Goal: Browse casually: Explore the website without a specific task or goal

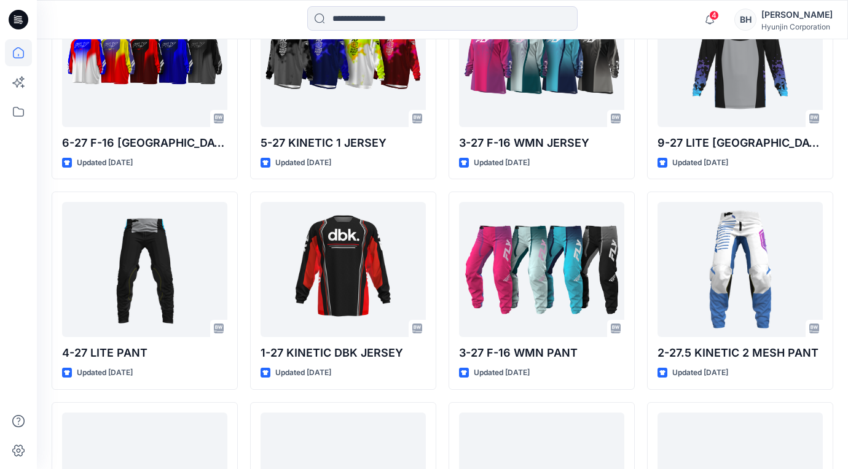
scroll to position [3218, 0]
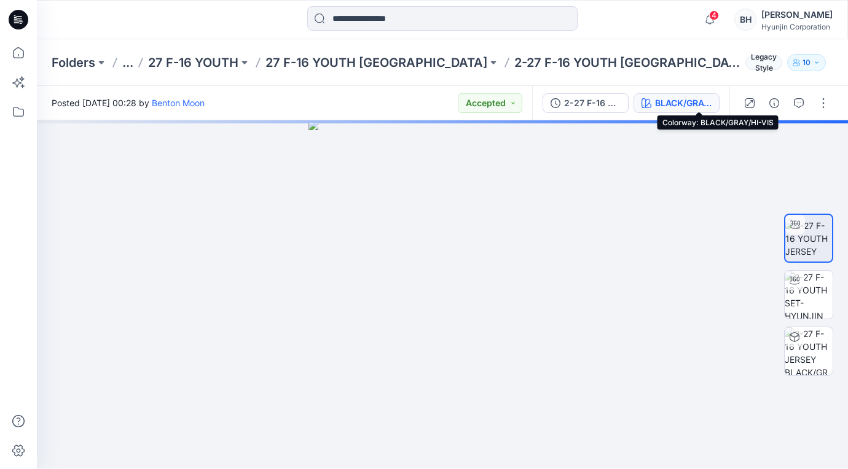
click at [704, 101] on div "BLACK/GRAY/HI-VIS" at bounding box center [683, 103] width 57 height 14
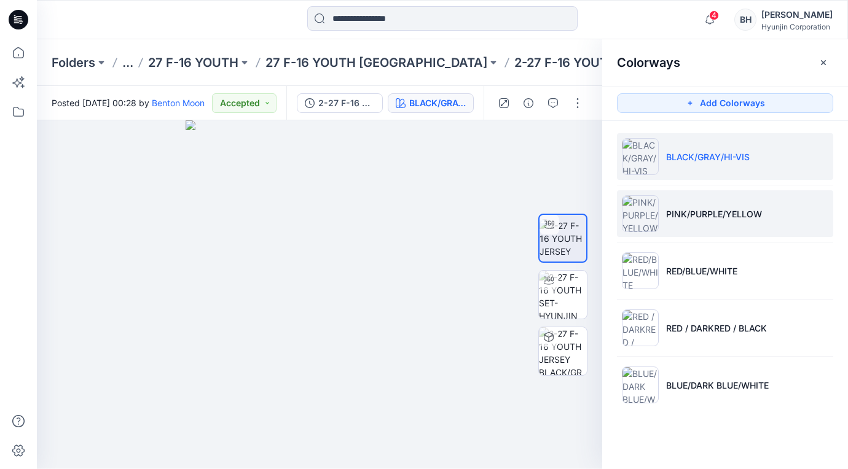
click at [640, 214] on img at bounding box center [640, 213] width 37 height 37
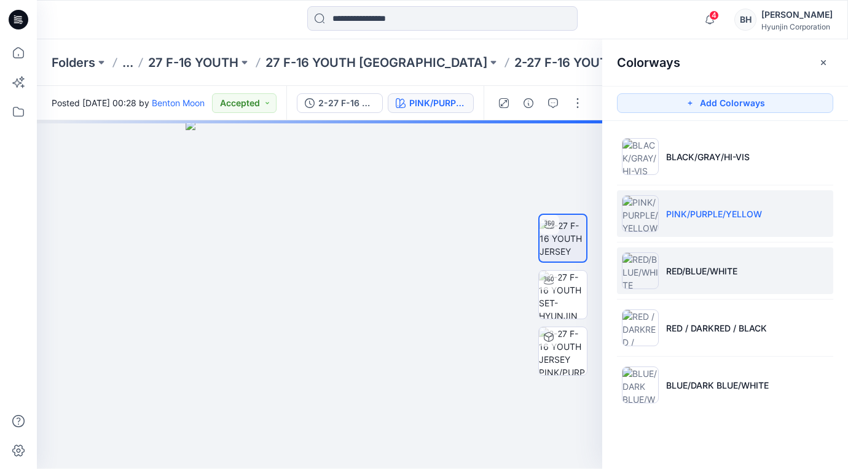
click at [642, 270] on img at bounding box center [640, 270] width 37 height 37
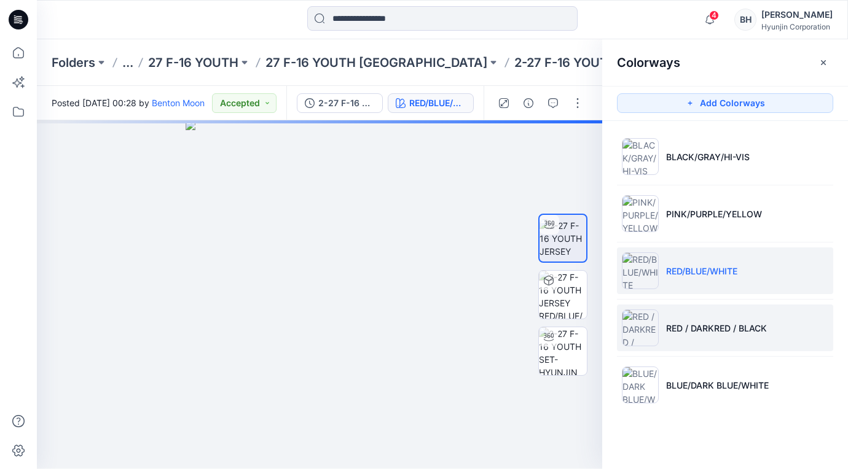
click at [640, 329] on img at bounding box center [640, 328] width 37 height 37
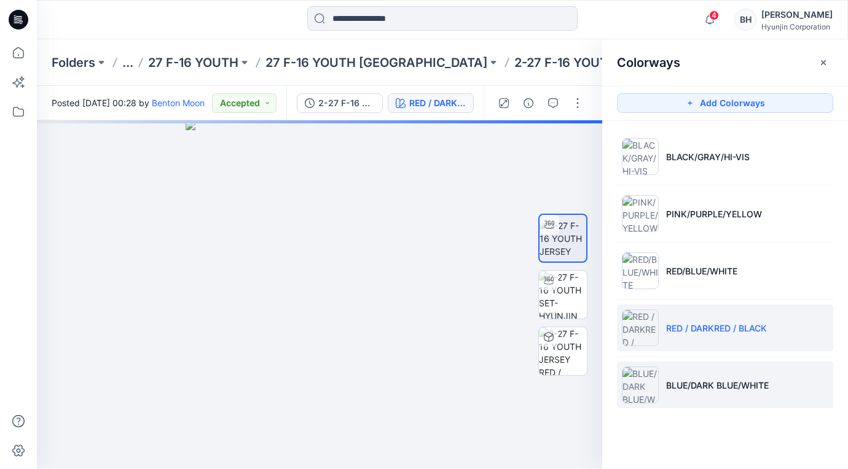
click at [637, 377] on img at bounding box center [640, 385] width 37 height 37
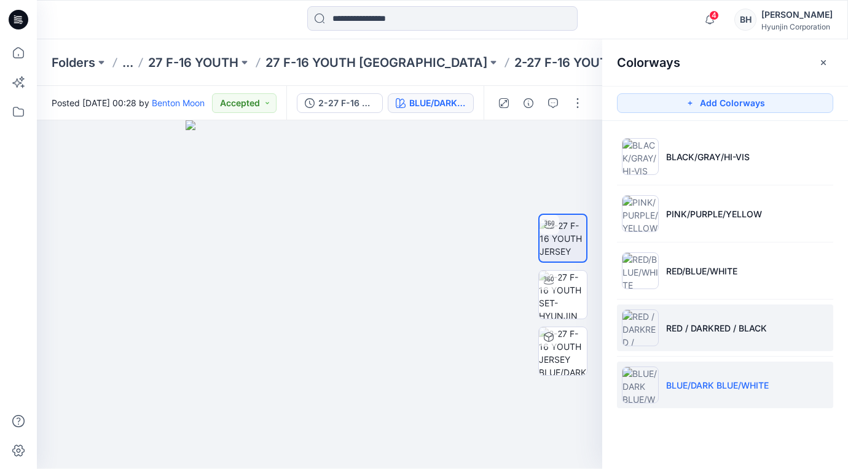
click at [644, 330] on img at bounding box center [640, 328] width 37 height 37
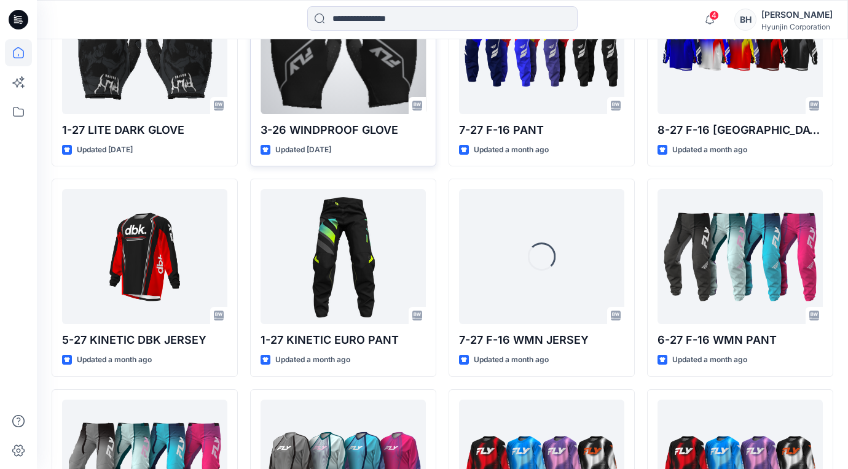
scroll to position [879, 0]
